Goal: Use online tool/utility: Utilize a website feature to perform a specific function

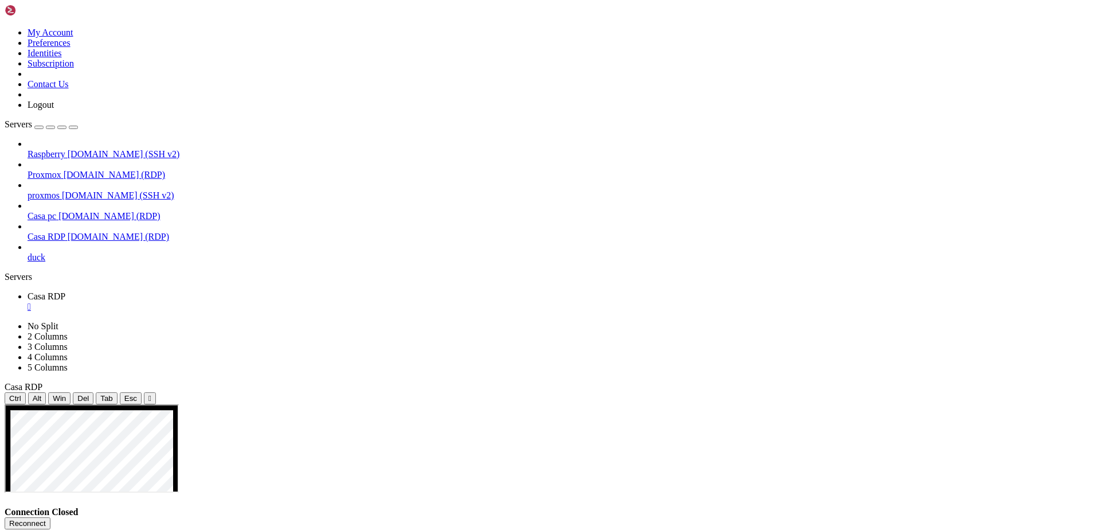
click at [50, 517] on button "Reconnect" at bounding box center [28, 523] width 46 height 12
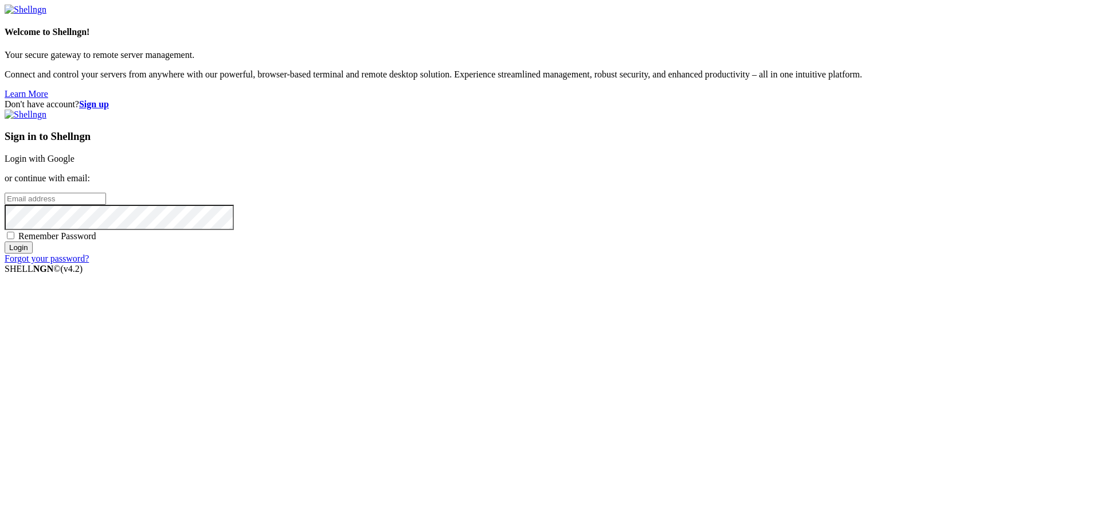
click at [75, 163] on link "Login with Google" at bounding box center [40, 159] width 70 height 10
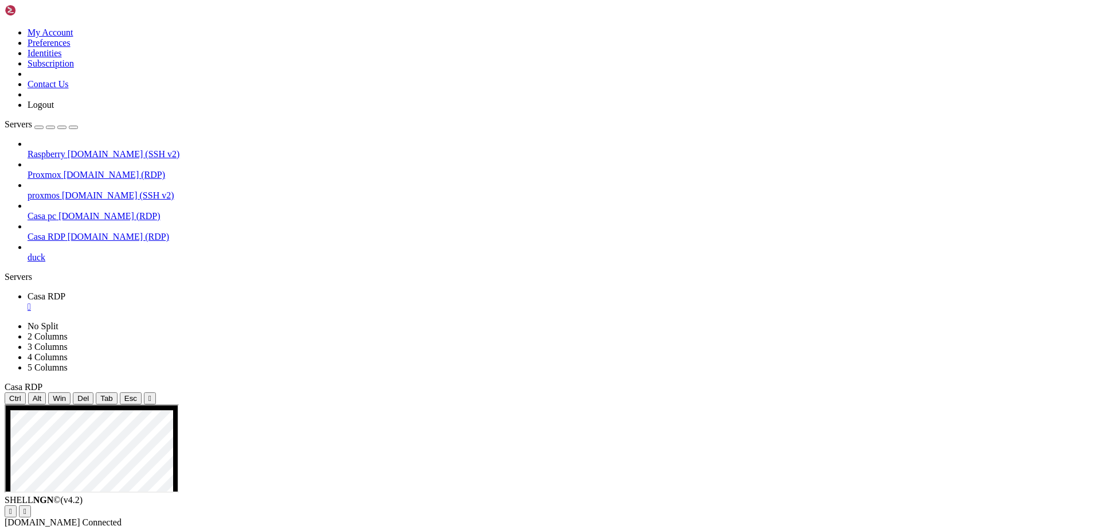
click at [61, 170] on span "Proxmox" at bounding box center [45, 175] width 34 height 10
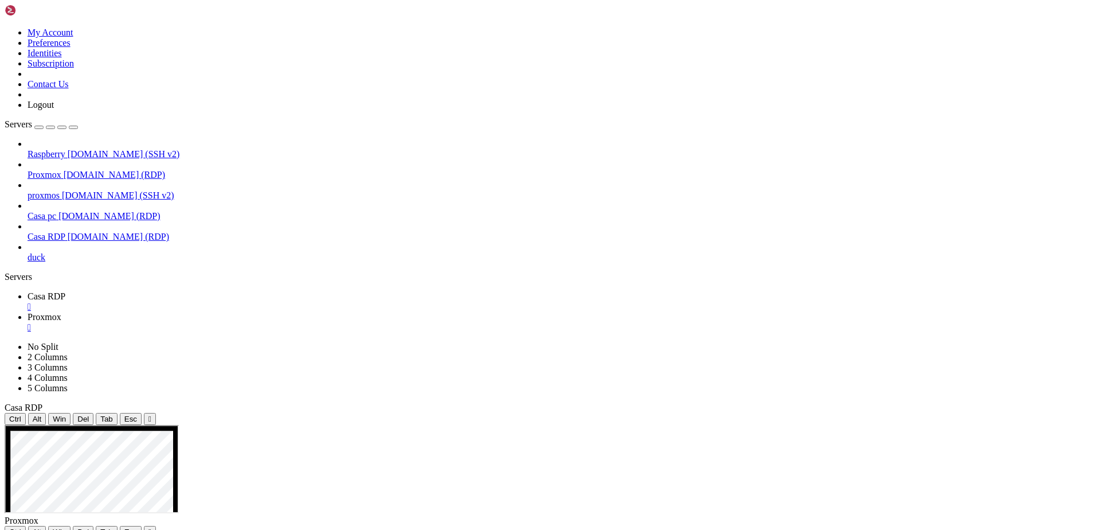
click at [65, 291] on span "Casa RDP" at bounding box center [47, 296] width 38 height 10
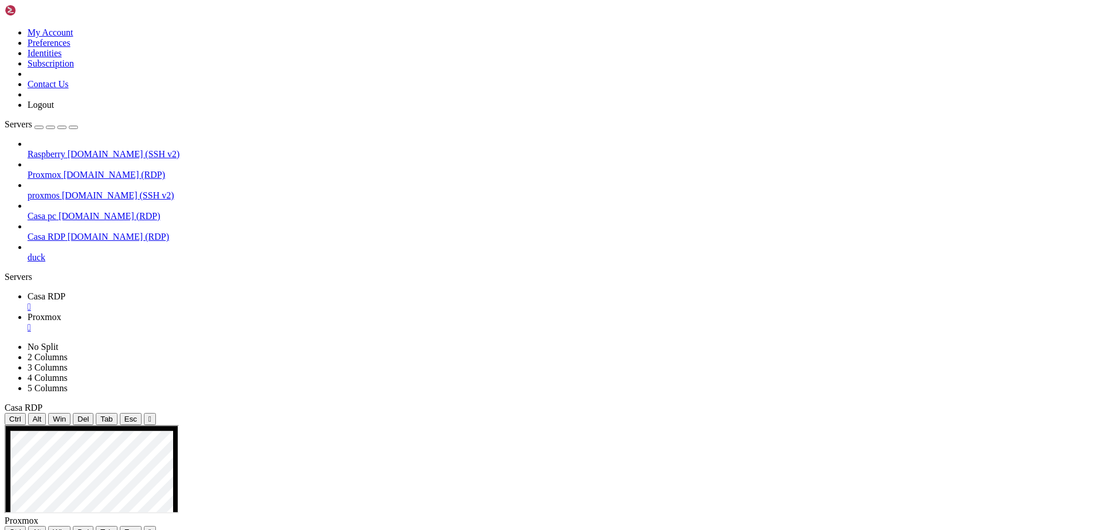
click at [61, 312] on span "Proxmox" at bounding box center [45, 317] width 34 height 10
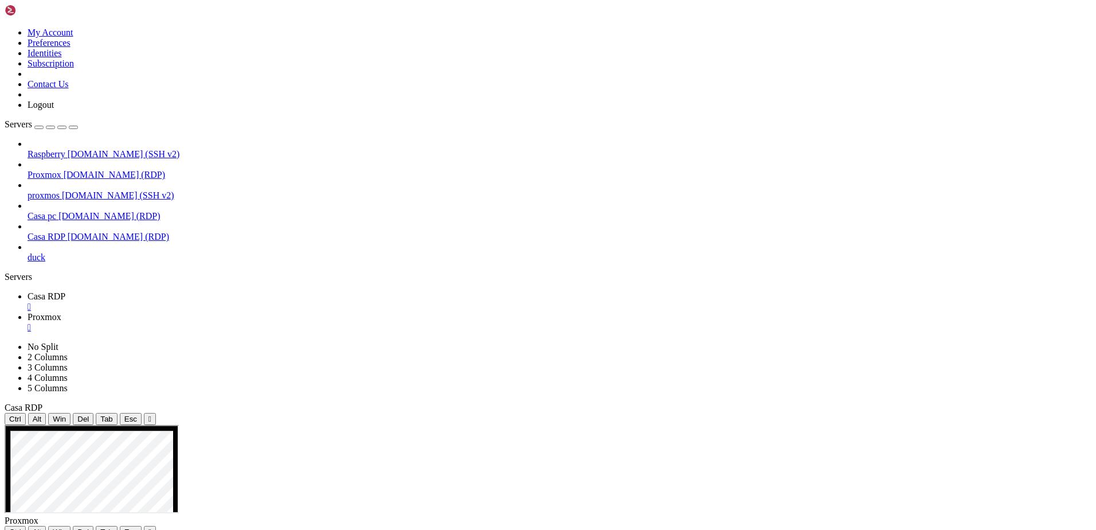
click at [65, 291] on span "Casa RDP" at bounding box center [47, 296] width 38 height 10
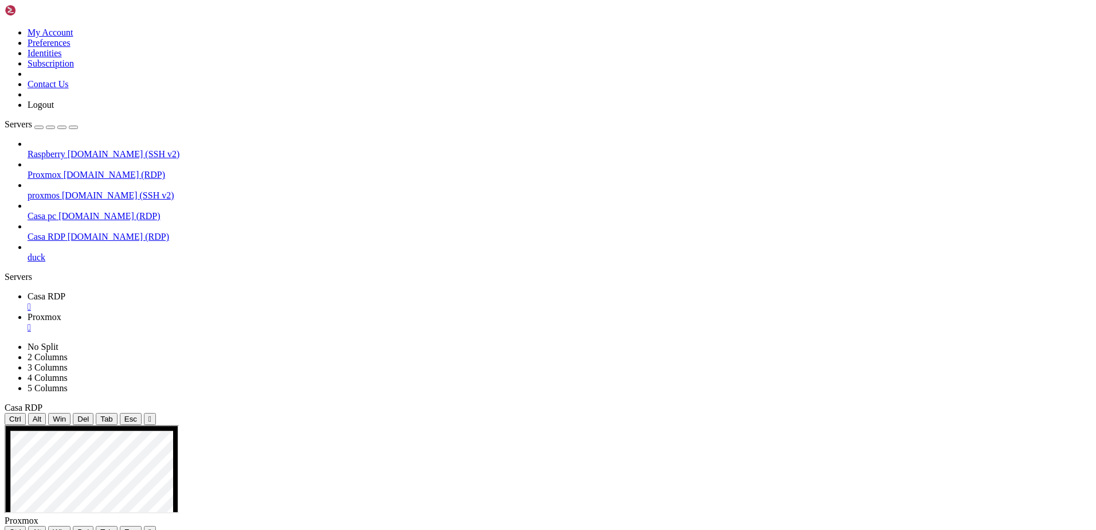
drag, startPoint x: 580, startPoint y: 439, endPoint x: 624, endPoint y: 434, distance: 43.8
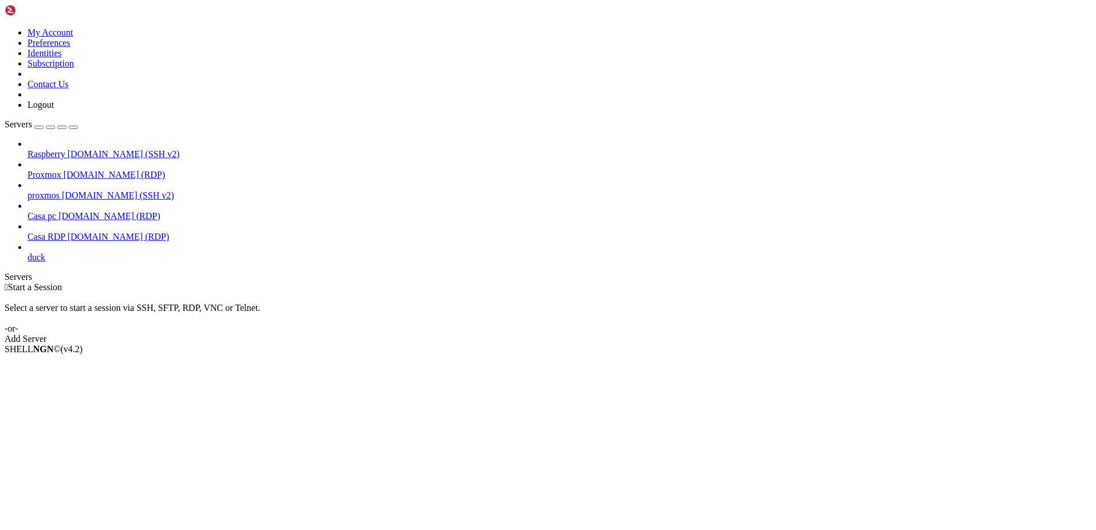
click at [41, 232] on span "Casa RDP" at bounding box center [47, 237] width 38 height 10
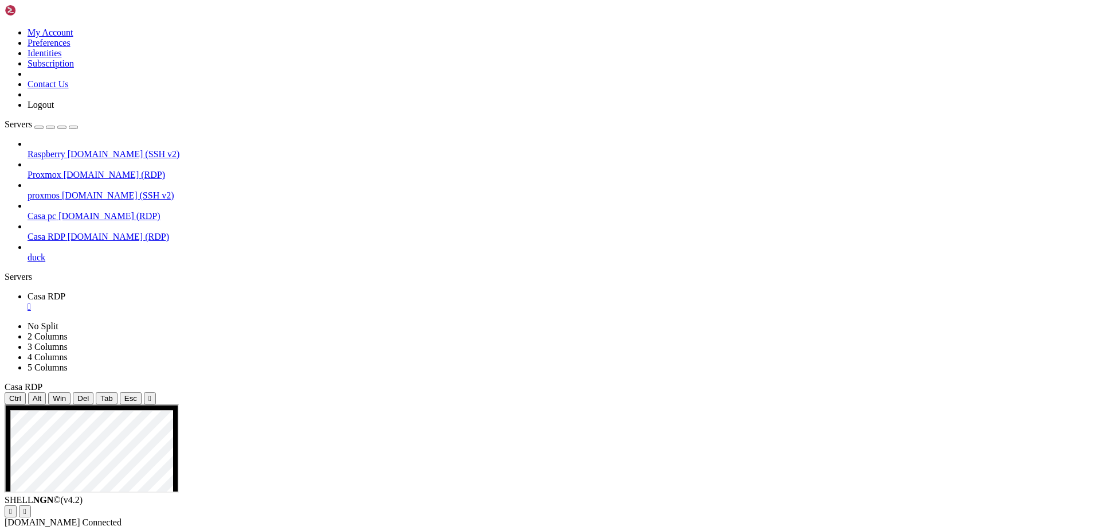
drag, startPoint x: 239, startPoint y: 474, endPoint x: 257, endPoint y: 487, distance: 22.9
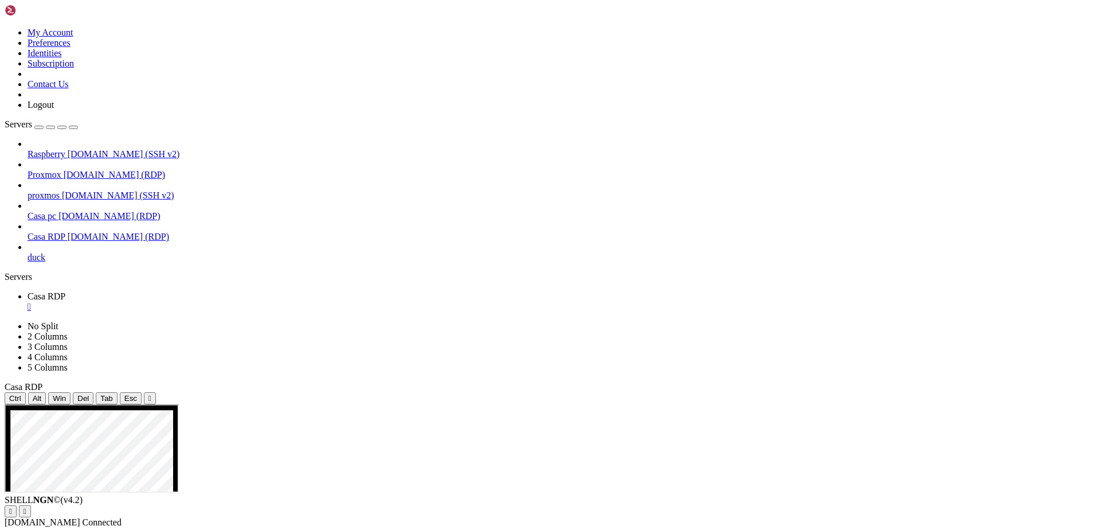
drag, startPoint x: 112, startPoint y: 688, endPoint x: 242, endPoint y: 701, distance: 130.8
drag, startPoint x: 280, startPoint y: 702, endPoint x: 167, endPoint y: 702, distance: 112.9
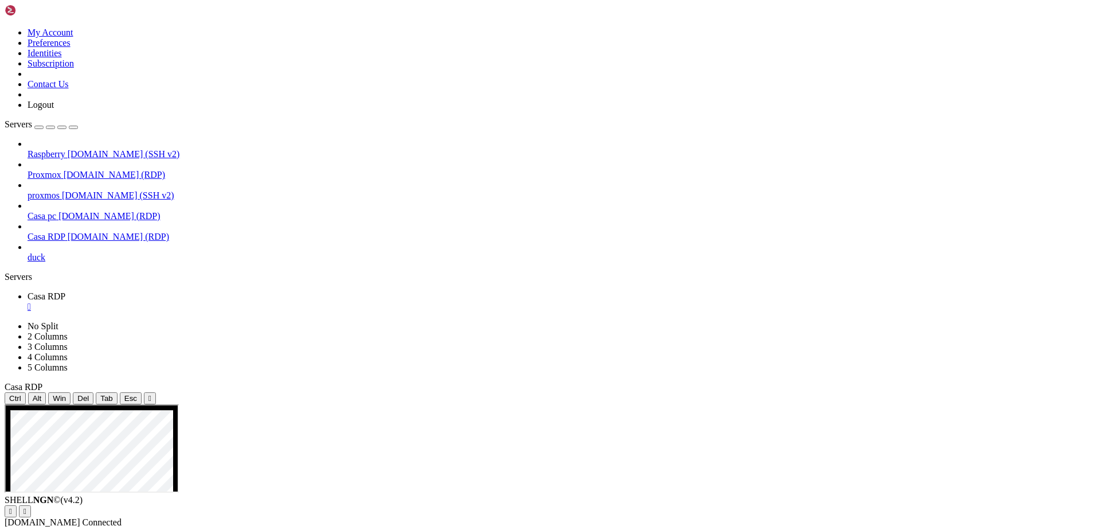
drag, startPoint x: 139, startPoint y: 471, endPoint x: 15, endPoint y: 472, distance: 123.8
drag, startPoint x: 114, startPoint y: 474, endPoint x: -12, endPoint y: 486, distance: 126.1
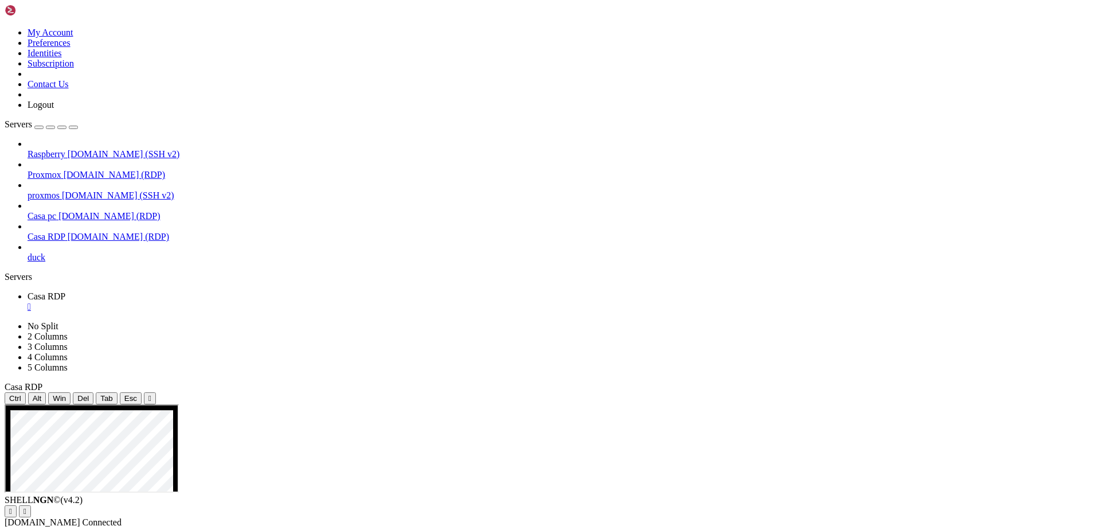
drag, startPoint x: 420, startPoint y: 687, endPoint x: 428, endPoint y: 687, distance: 8.6
drag, startPoint x: 166, startPoint y: 700, endPoint x: 281, endPoint y: 701, distance: 115.2
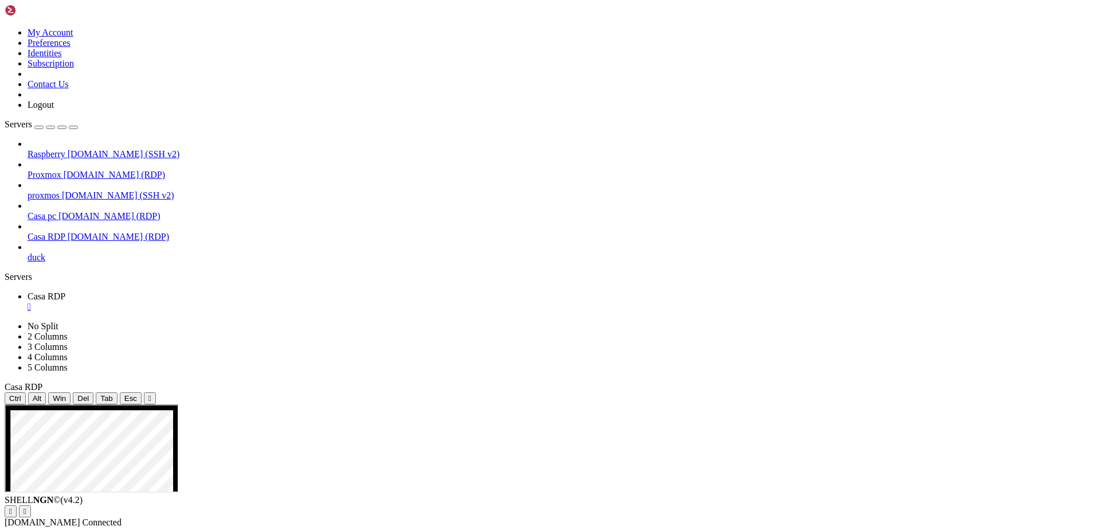
drag, startPoint x: 354, startPoint y: 405, endPoint x: 354, endPoint y: 412, distance: 6.3
drag, startPoint x: 350, startPoint y: 656, endPoint x: 454, endPoint y: 658, distance: 103.8
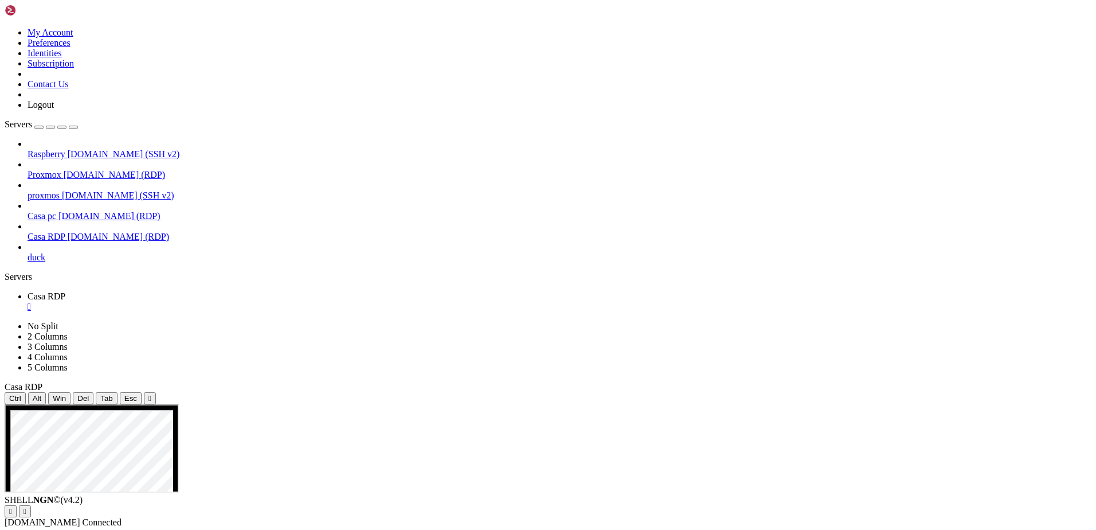
drag, startPoint x: 444, startPoint y: 637, endPoint x: 638, endPoint y: 629, distance: 193.9
drag, startPoint x: 515, startPoint y: 632, endPoint x: 870, endPoint y: 639, distance: 354.9
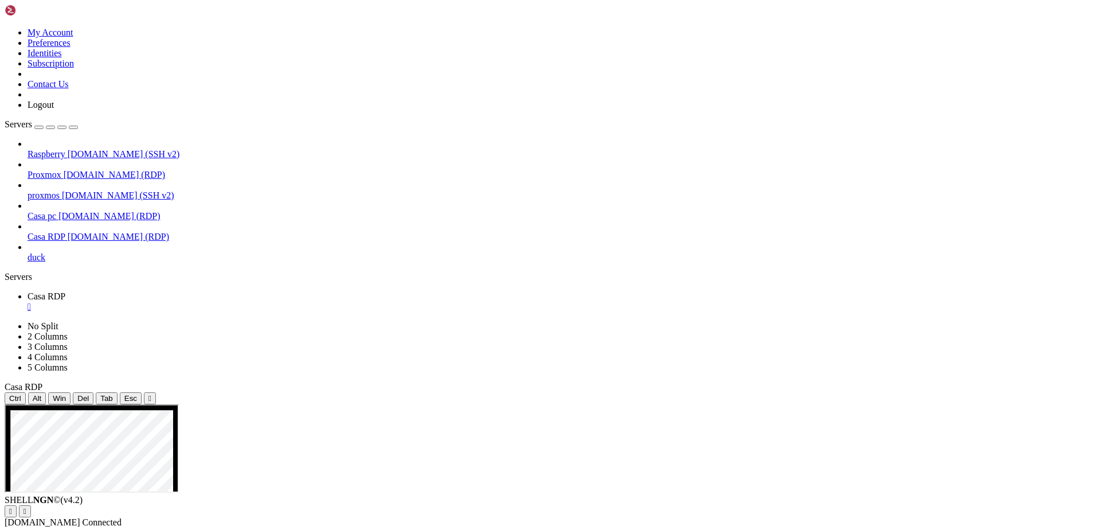
drag, startPoint x: 537, startPoint y: 671, endPoint x: 729, endPoint y: 660, distance: 192.9
drag, startPoint x: 445, startPoint y: 661, endPoint x: 584, endPoint y: 660, distance: 138.2
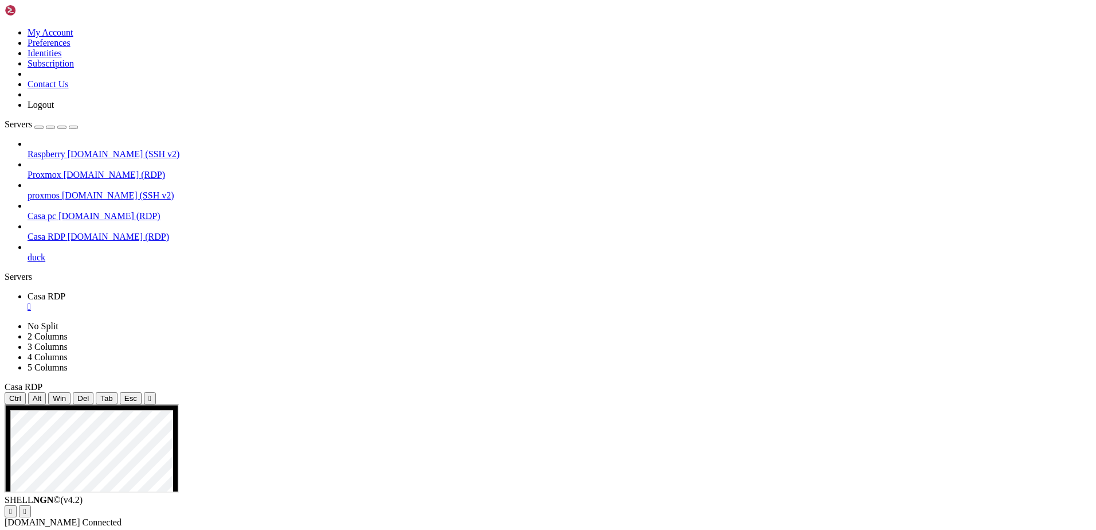
drag, startPoint x: 496, startPoint y: 707, endPoint x: 619, endPoint y: 672, distance: 126.9
drag, startPoint x: 512, startPoint y: 732, endPoint x: 550, endPoint y: 648, distance: 91.9
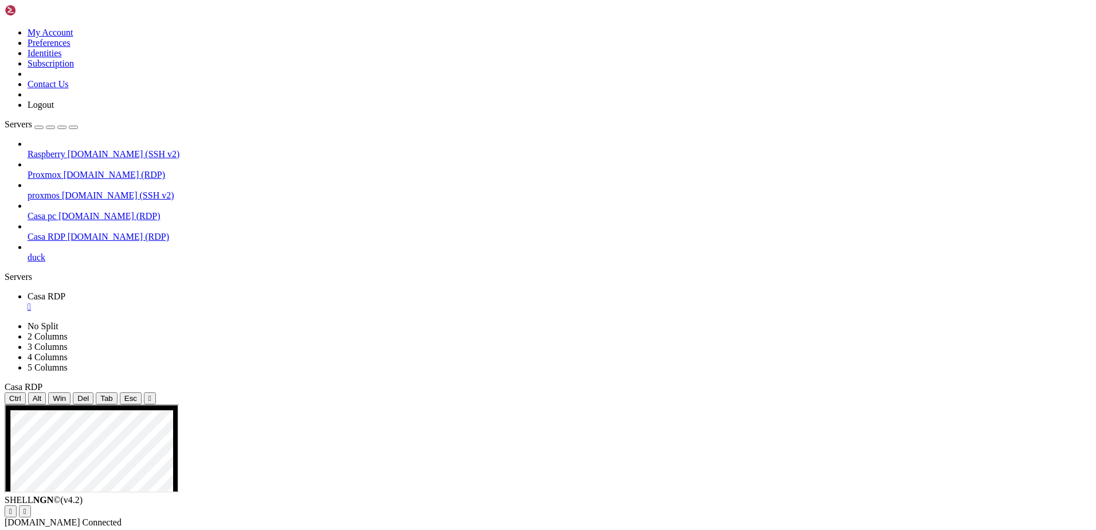
drag, startPoint x: 352, startPoint y: 720, endPoint x: 504, endPoint y: 723, distance: 152.5
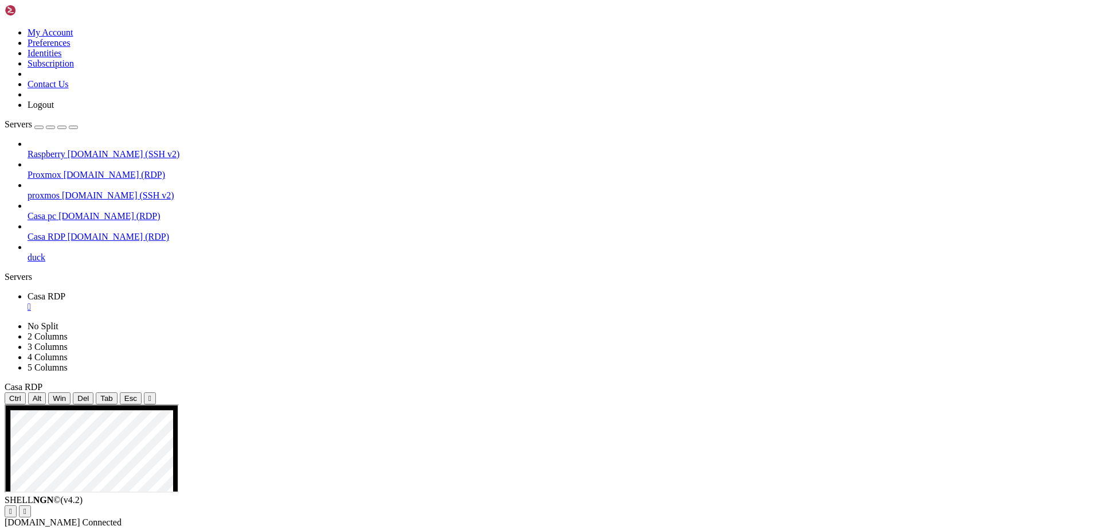
drag, startPoint x: 792, startPoint y: 741, endPoint x: 601, endPoint y: 679, distance: 200.5
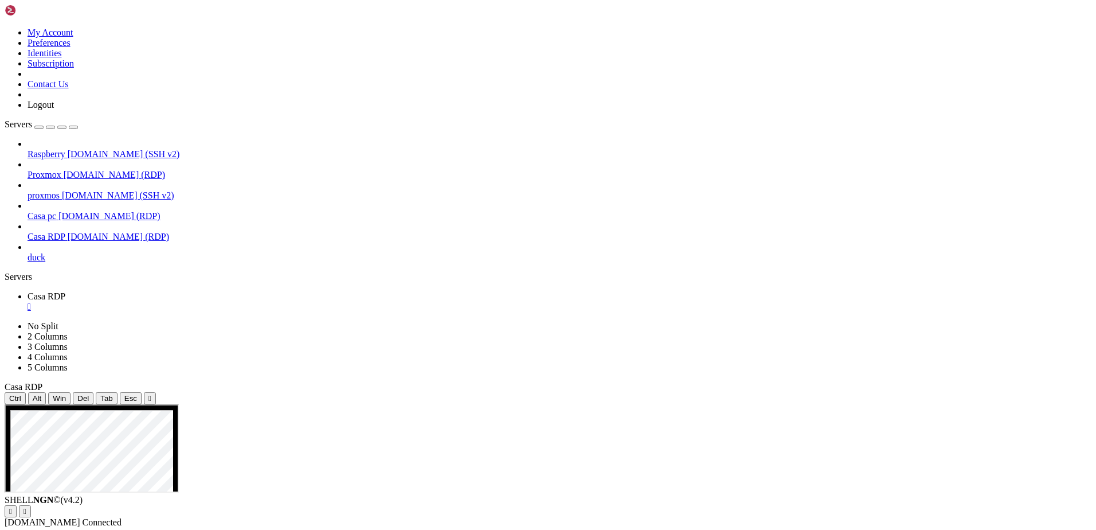
drag, startPoint x: 924, startPoint y: 733, endPoint x: 713, endPoint y: 667, distance: 220.5
drag, startPoint x: 830, startPoint y: 692, endPoint x: 625, endPoint y: 655, distance: 207.4
drag, startPoint x: 834, startPoint y: 686, endPoint x: 705, endPoint y: 647, distance: 134.4
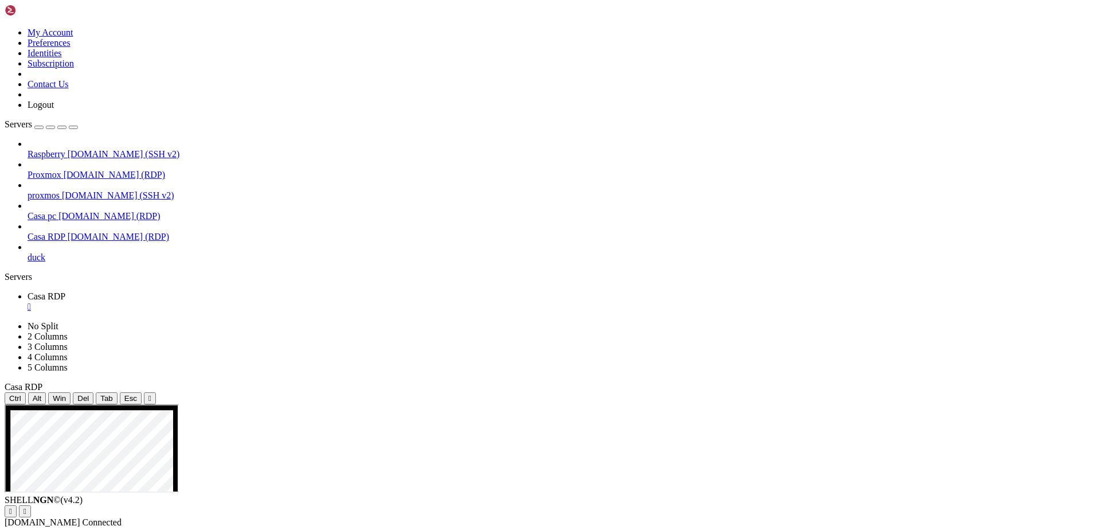
drag, startPoint x: 863, startPoint y: 670, endPoint x: 711, endPoint y: 630, distance: 157.1
drag, startPoint x: 868, startPoint y: 639, endPoint x: 674, endPoint y: 612, distance: 196.7
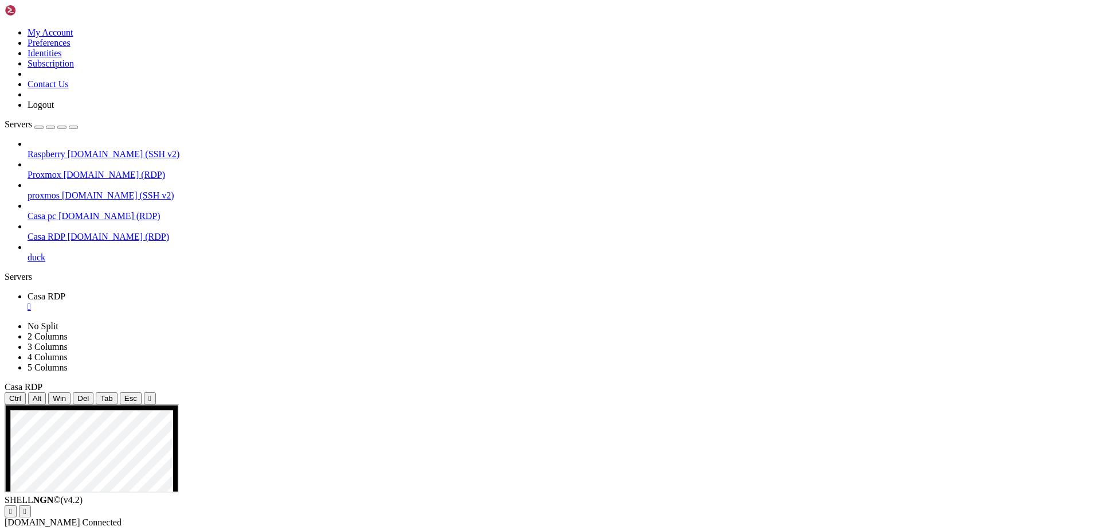
drag, startPoint x: 765, startPoint y: 604, endPoint x: 631, endPoint y: 603, distance: 134.7
drag, startPoint x: 729, startPoint y: 554, endPoint x: 668, endPoint y: 658, distance: 121.0
drag, startPoint x: 665, startPoint y: 521, endPoint x: 670, endPoint y: 641, distance: 120.5
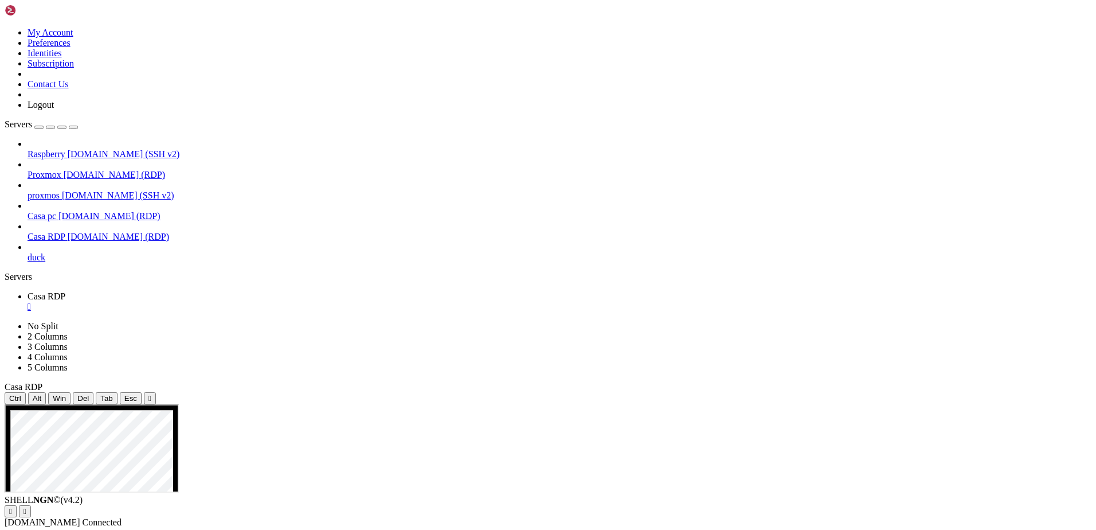
drag, startPoint x: 827, startPoint y: 609, endPoint x: 854, endPoint y: 614, distance: 27.9
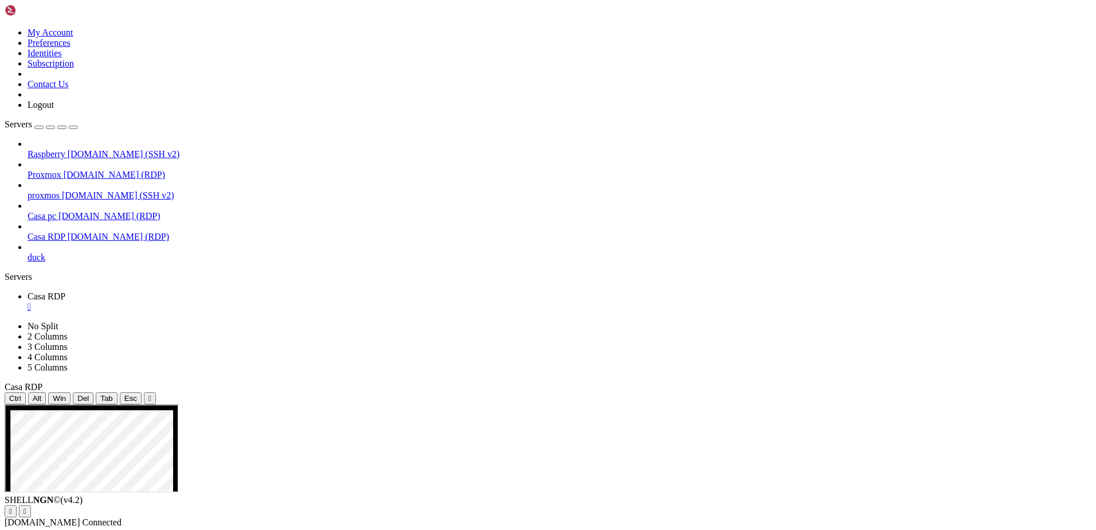
drag, startPoint x: 349, startPoint y: 733, endPoint x: 422, endPoint y: 696, distance: 81.8
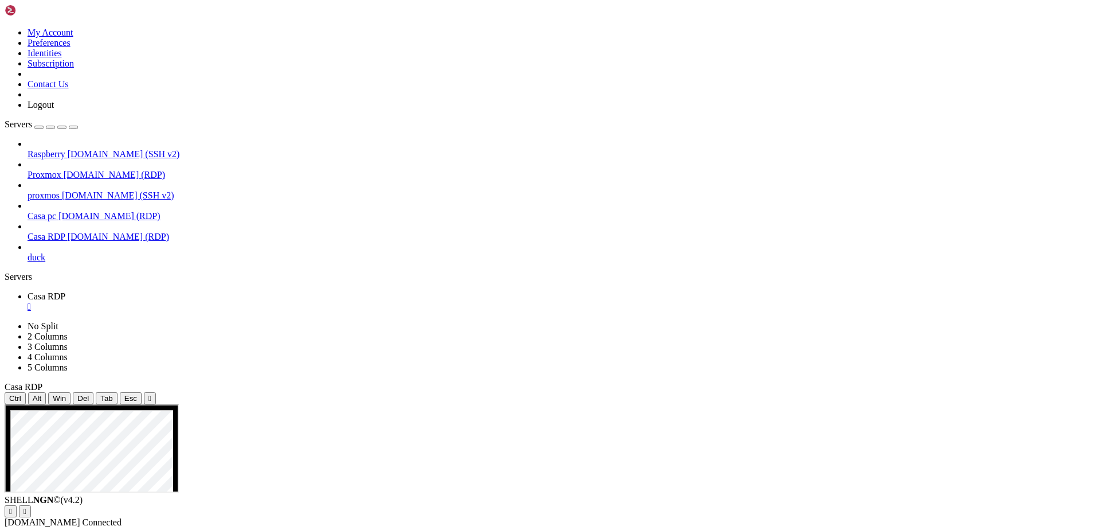
drag, startPoint x: 359, startPoint y: 672, endPoint x: 438, endPoint y: 671, distance: 79.1
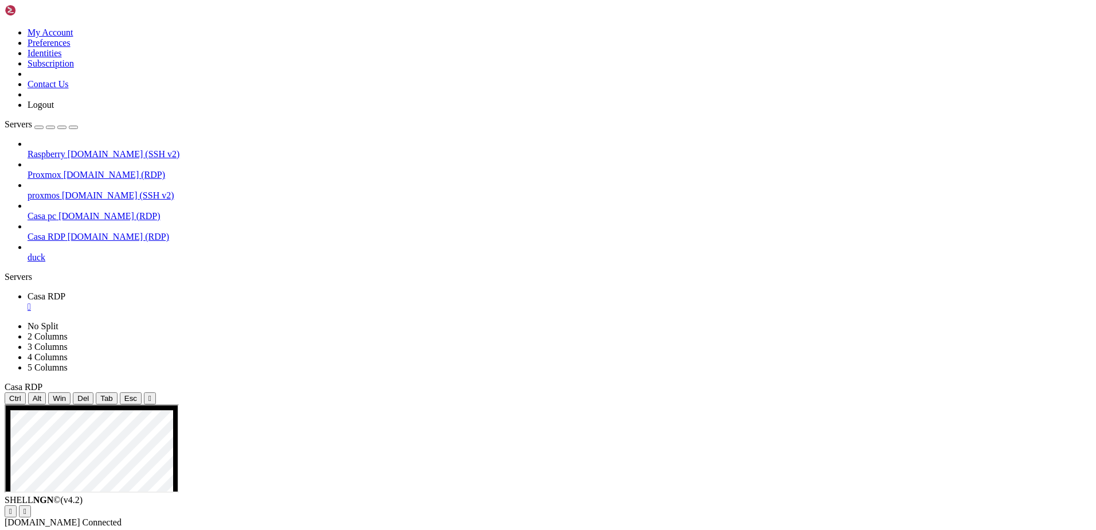
drag, startPoint x: 636, startPoint y: 606, endPoint x: 537, endPoint y: 609, distance: 99.2
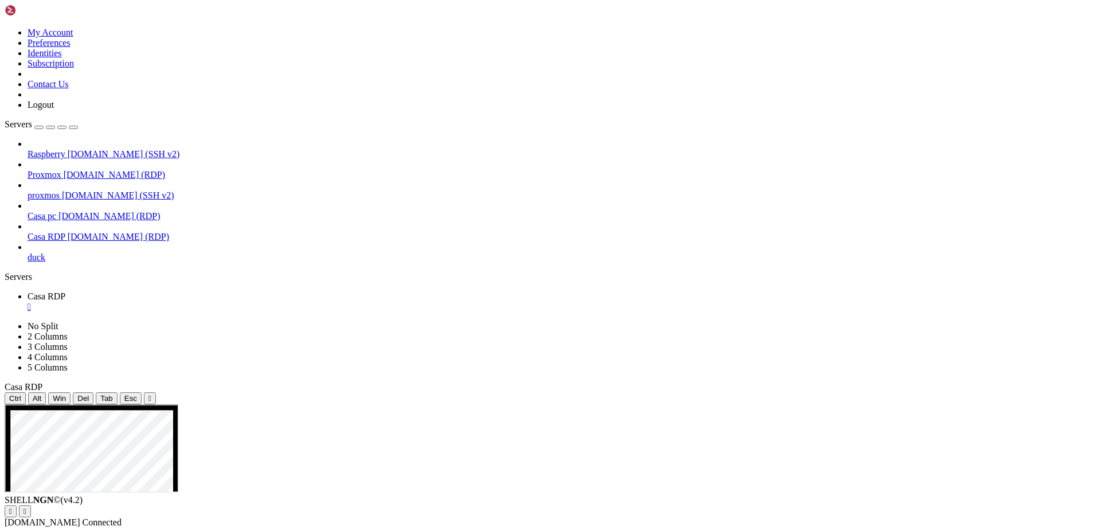
drag, startPoint x: 640, startPoint y: 728, endPoint x: 644, endPoint y: 713, distance: 15.9
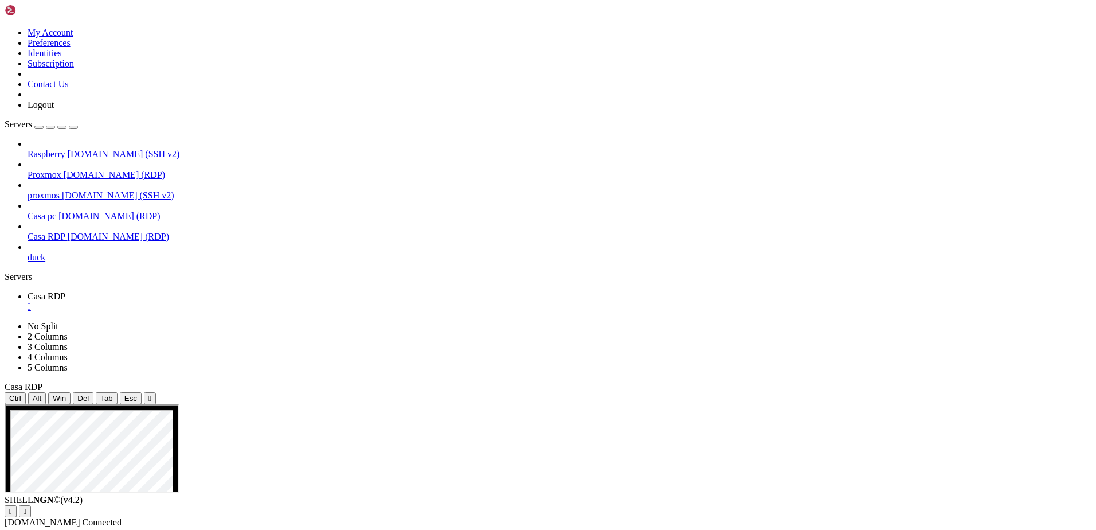
drag, startPoint x: 440, startPoint y: 644, endPoint x: 796, endPoint y: 646, distance: 355.4
drag, startPoint x: 523, startPoint y: 613, endPoint x: 868, endPoint y: 689, distance: 353.9
drag, startPoint x: 572, startPoint y: 645, endPoint x: 667, endPoint y: 659, distance: 96.2
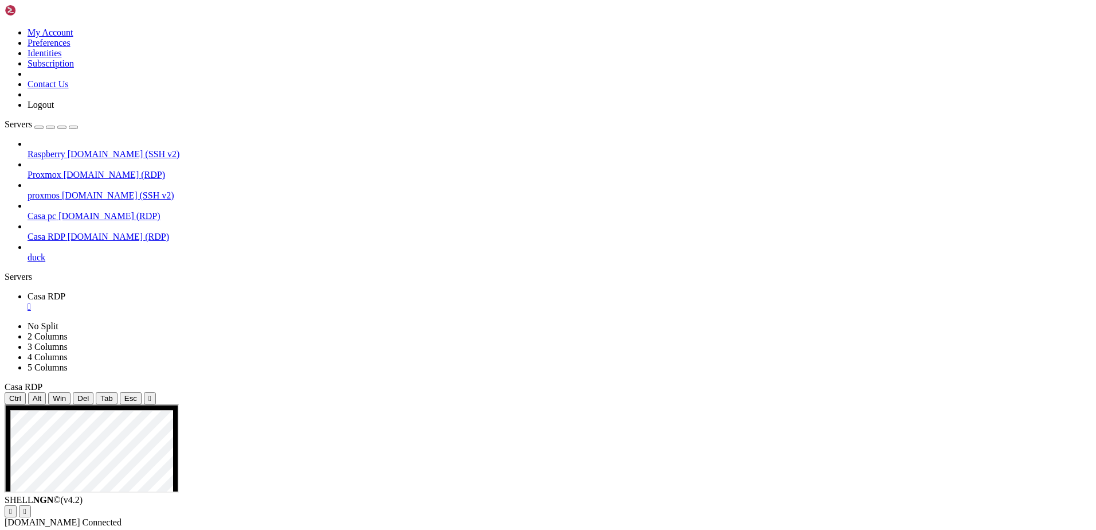
drag, startPoint x: 502, startPoint y: 645, endPoint x: 636, endPoint y: 658, distance: 135.3
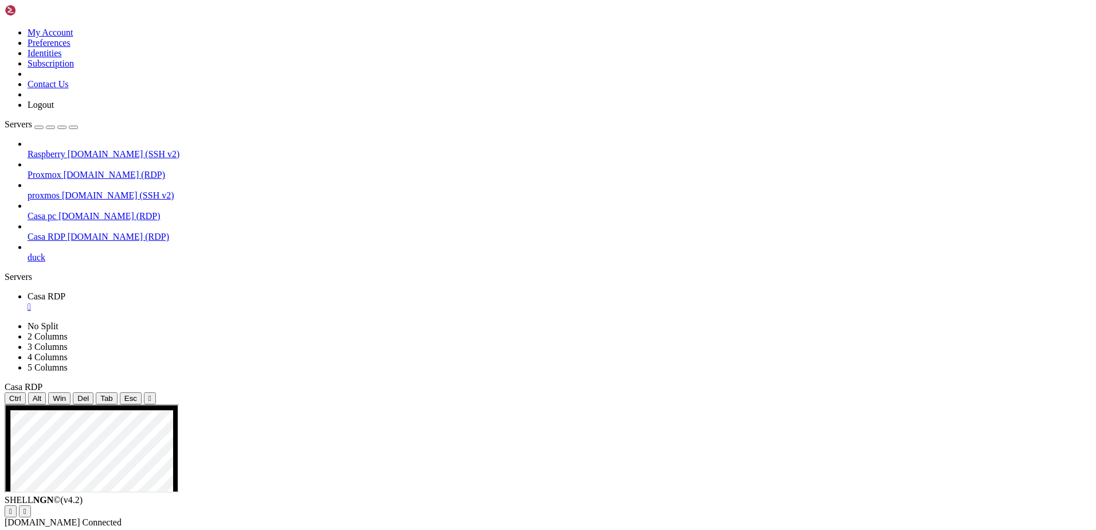
drag, startPoint x: 549, startPoint y: 679, endPoint x: 668, endPoint y: 617, distance: 134.1
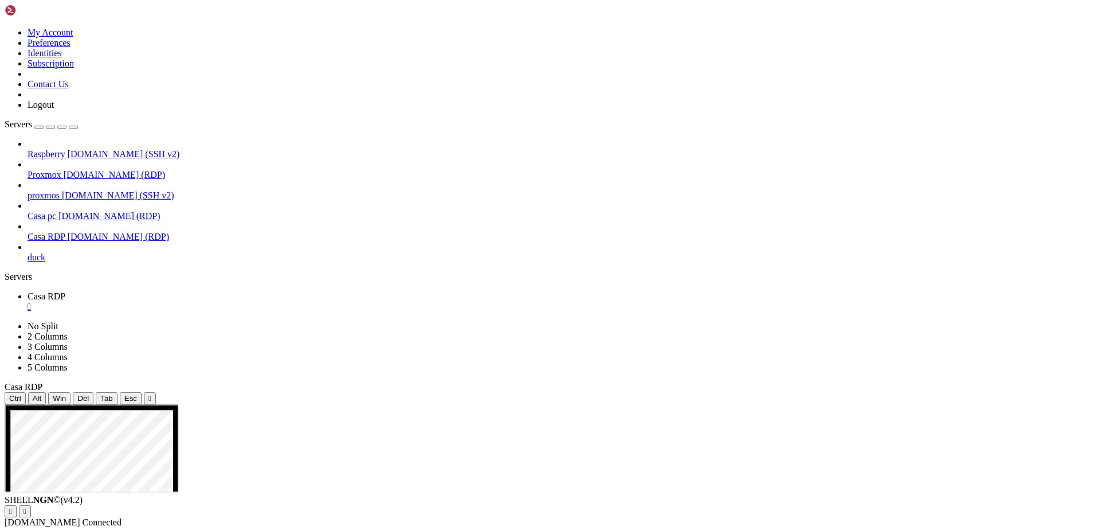
drag, startPoint x: 563, startPoint y: 703, endPoint x: 647, endPoint y: 592, distance: 138.7
drag, startPoint x: 509, startPoint y: 648, endPoint x: 770, endPoint y: 627, distance: 262.2
drag, startPoint x: 513, startPoint y: 640, endPoint x: 772, endPoint y: 738, distance: 277.2
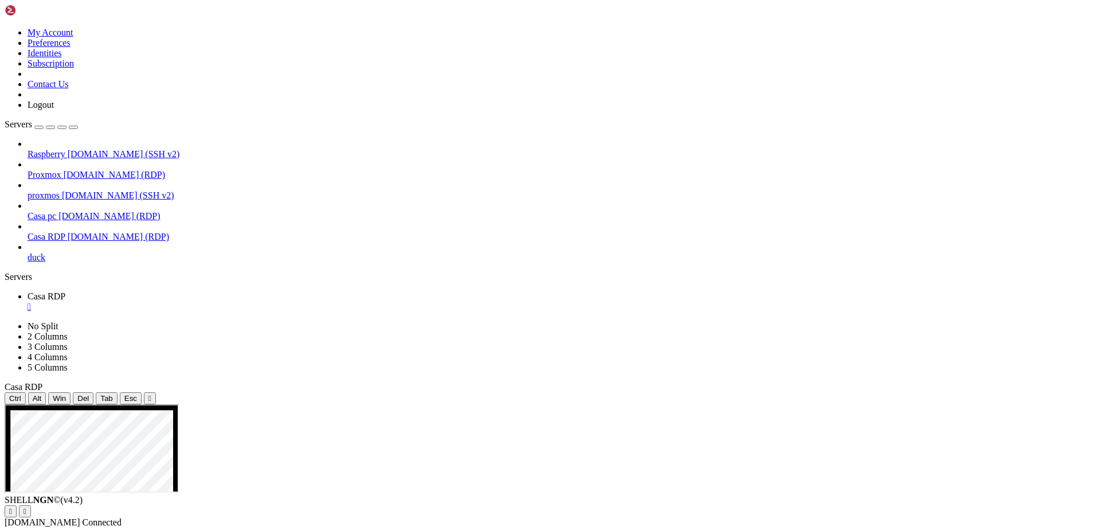
drag, startPoint x: 710, startPoint y: 621, endPoint x: 724, endPoint y: 693, distance: 73.0
drag, startPoint x: 499, startPoint y: 631, endPoint x: 620, endPoint y: 624, distance: 121.2
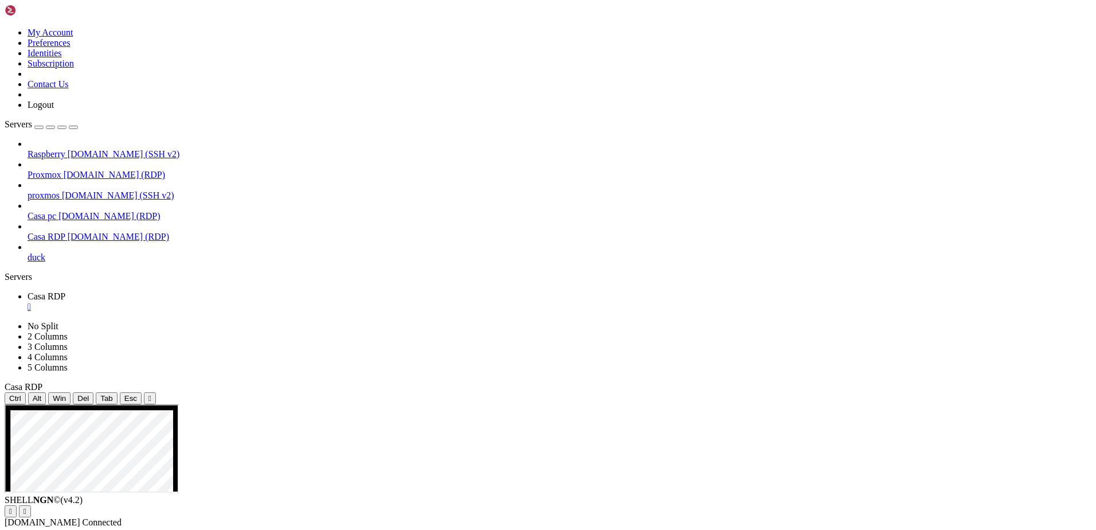
drag, startPoint x: 154, startPoint y: 469, endPoint x: 64, endPoint y: 472, distance: 90.6
drag, startPoint x: 855, startPoint y: 651, endPoint x: 658, endPoint y: 720, distance: 209.4
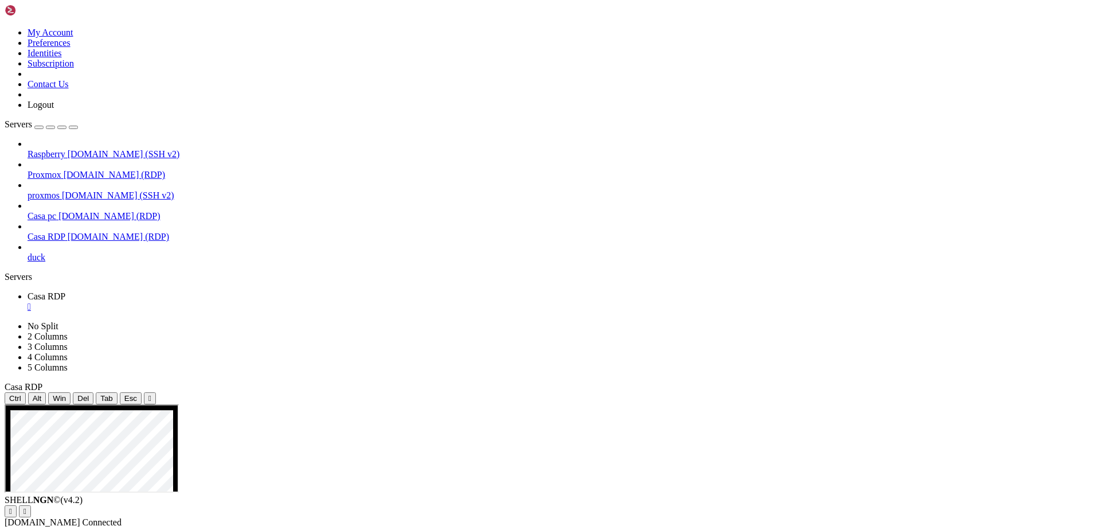
drag, startPoint x: 697, startPoint y: 615, endPoint x: 695, endPoint y: 659, distance: 44.7
drag, startPoint x: 554, startPoint y: 692, endPoint x: 687, endPoint y: 570, distance: 180.1
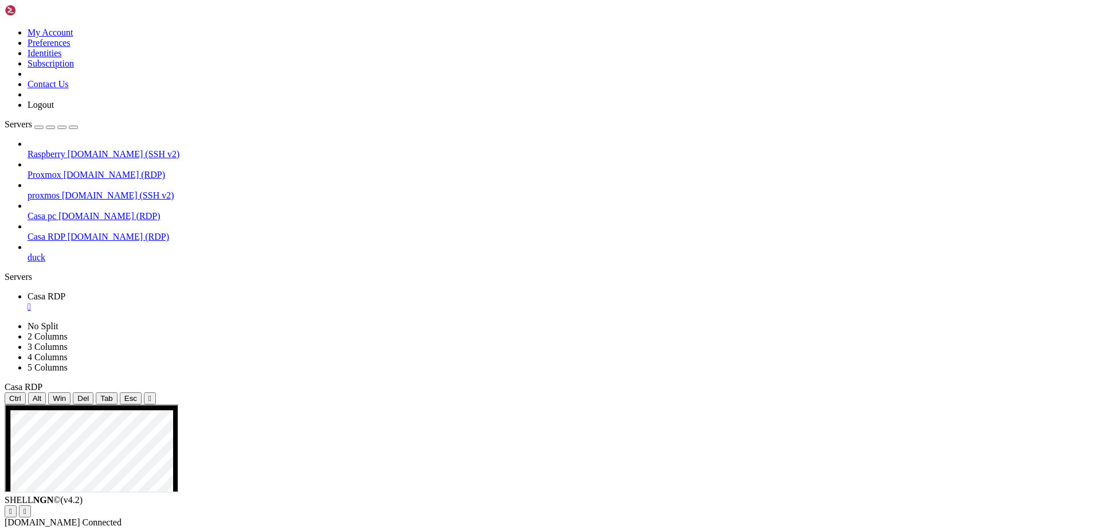
drag, startPoint x: 502, startPoint y: 706, endPoint x: 673, endPoint y: 618, distance: 192.5
drag, startPoint x: 481, startPoint y: 713, endPoint x: 587, endPoint y: 615, distance: 144.4
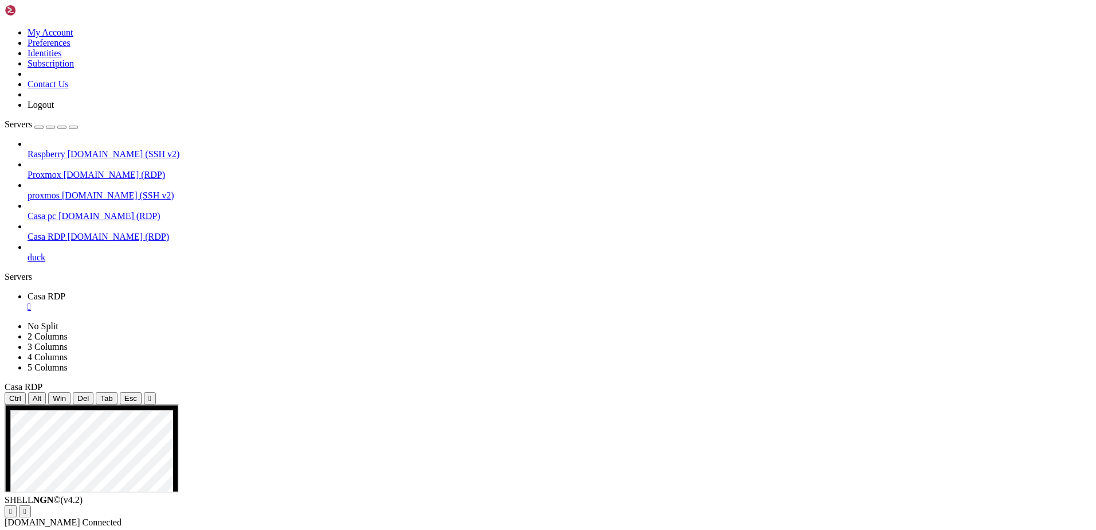
drag, startPoint x: 433, startPoint y: 717, endPoint x: 543, endPoint y: 648, distance: 129.3
drag, startPoint x: 449, startPoint y: 713, endPoint x: 504, endPoint y: 624, distance: 104.2
drag, startPoint x: 500, startPoint y: 798, endPoint x: 522, endPoint y: 737, distance: 65.1
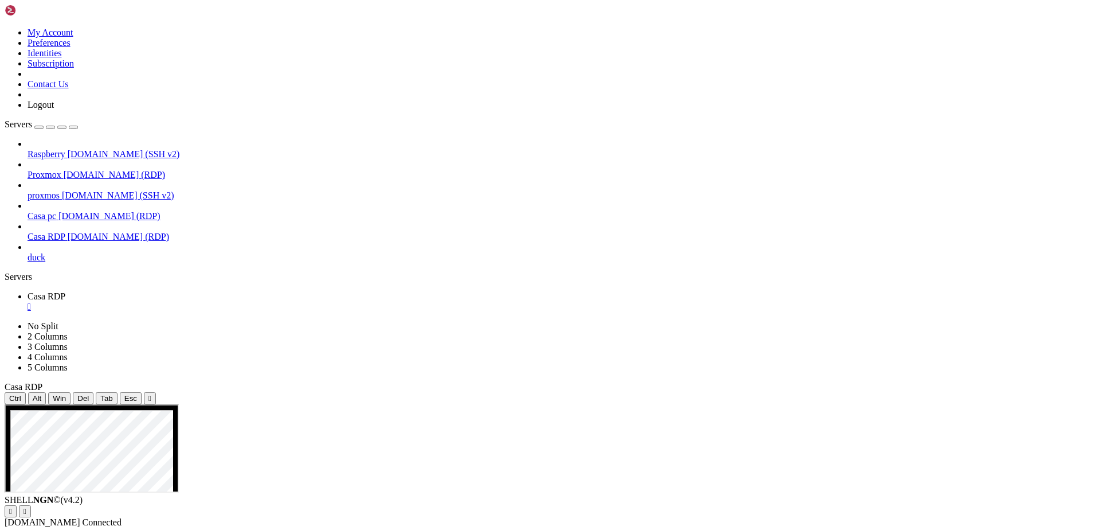
drag, startPoint x: 937, startPoint y: 821, endPoint x: 531, endPoint y: 710, distance: 420.1
drag, startPoint x: 335, startPoint y: 612, endPoint x: 714, endPoint y: 628, distance: 378.7
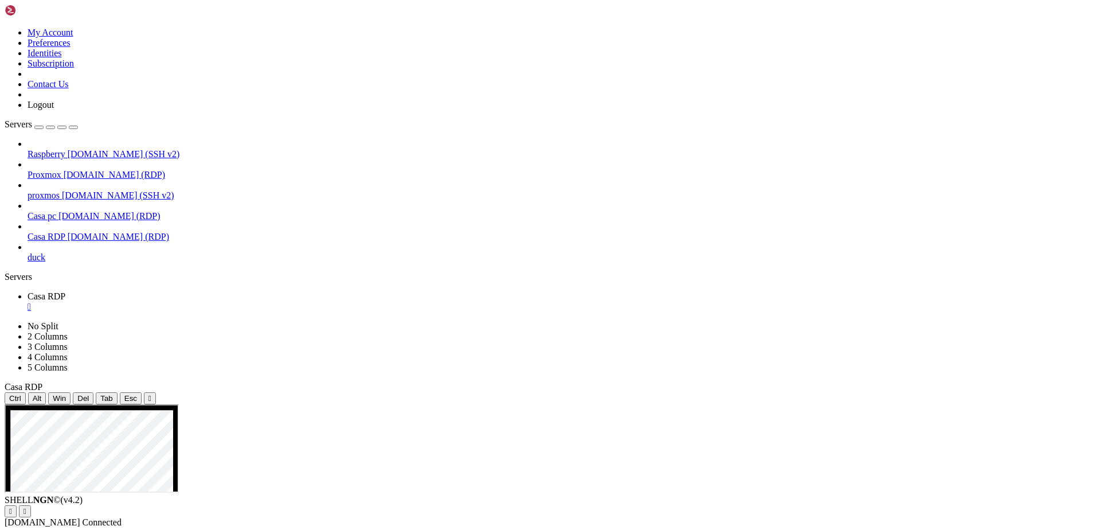
drag, startPoint x: 375, startPoint y: 576, endPoint x: 641, endPoint y: 579, distance: 266.0
drag, startPoint x: 326, startPoint y: 560, endPoint x: 625, endPoint y: 619, distance: 305.6
drag, startPoint x: 361, startPoint y: 584, endPoint x: 514, endPoint y: 593, distance: 153.9
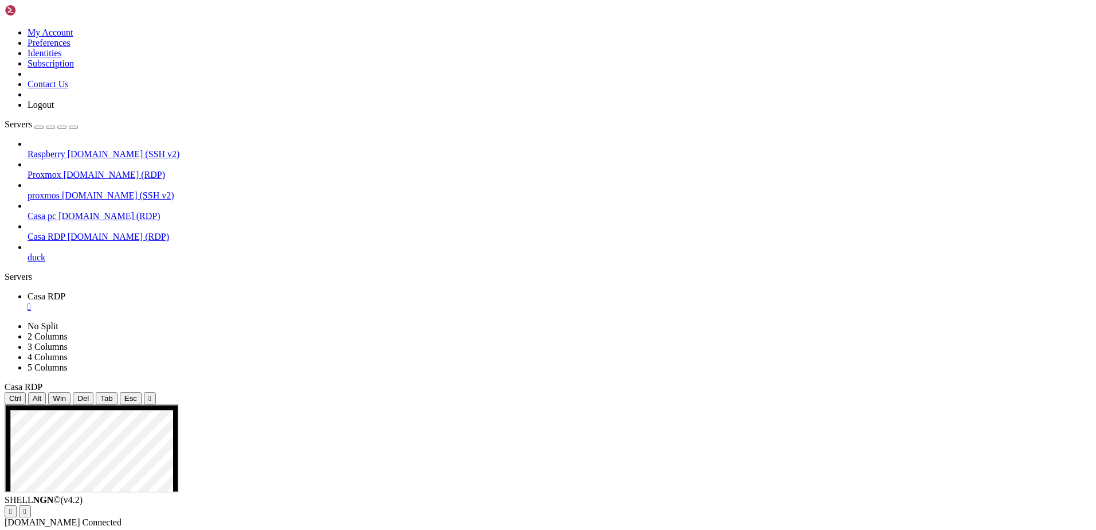
drag, startPoint x: 435, startPoint y: 637, endPoint x: 295, endPoint y: 637, distance: 140.4
